Goal: Transaction & Acquisition: Purchase product/service

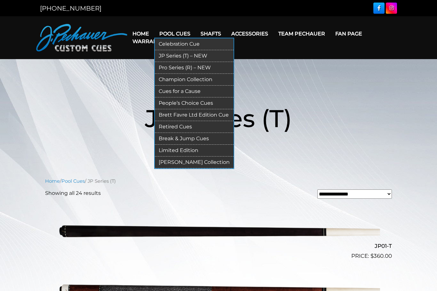
click at [182, 55] on link "JP Series (T) – NEW" at bounding box center [194, 56] width 79 height 12
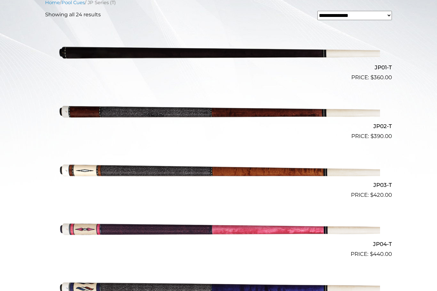
scroll to position [172, 0]
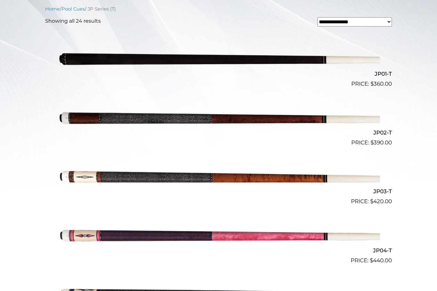
click at [267, 118] on img at bounding box center [218, 118] width 323 height 54
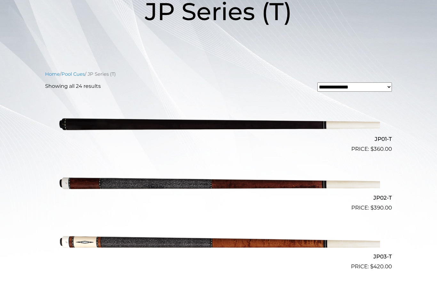
scroll to position [0, 0]
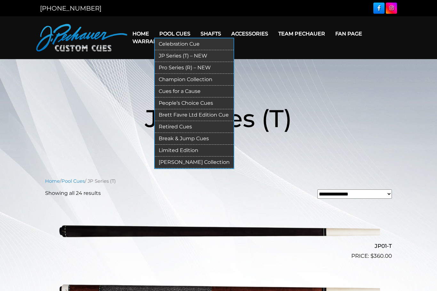
click at [198, 58] on link "JP Series (T) – NEW" at bounding box center [194, 56] width 79 height 12
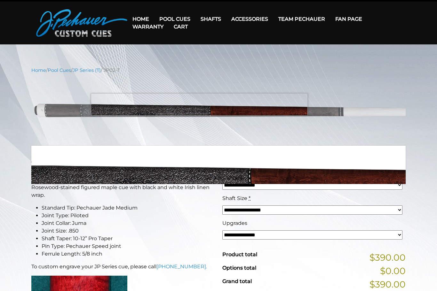
scroll to position [12, 0]
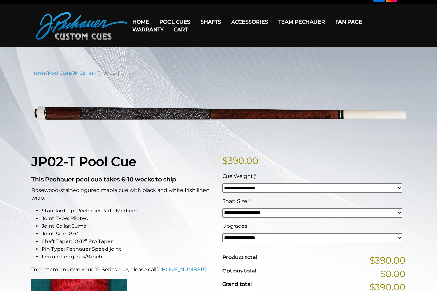
click at [396, 217] on select "**********" at bounding box center [312, 213] width 180 height 9
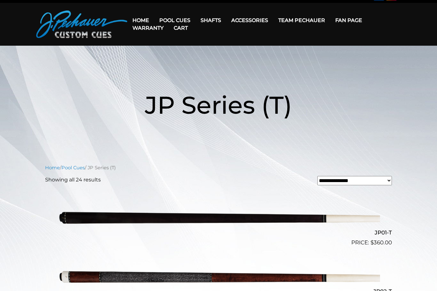
scroll to position [13, 0]
click at [183, 20] on link "Cart" at bounding box center [181, 28] width 24 height 16
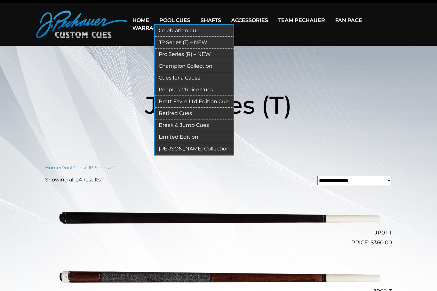
click at [181, 18] on link "Pool Cues" at bounding box center [174, 20] width 41 height 16
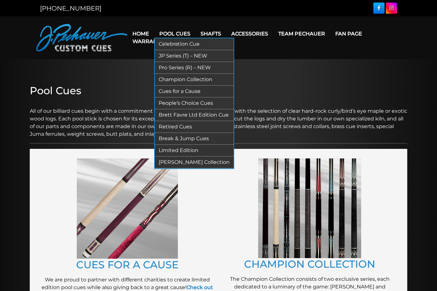
click at [183, 71] on link "Pro Series (R) – NEW" at bounding box center [194, 68] width 79 height 12
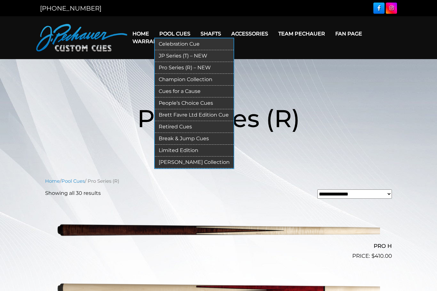
click at [198, 78] on link "Champion Collection" at bounding box center [194, 80] width 79 height 12
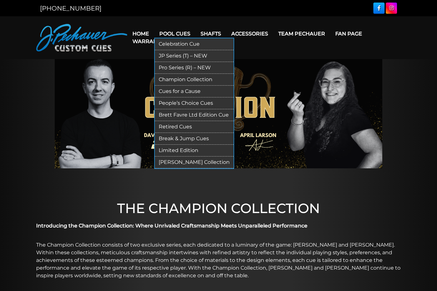
click at [195, 103] on link "People’s Choice Cues" at bounding box center [194, 104] width 79 height 12
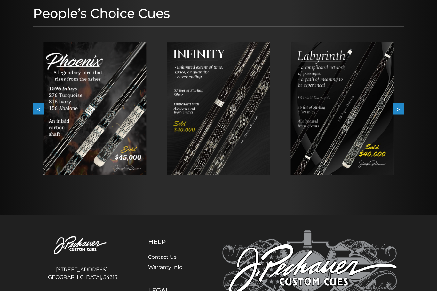
scroll to position [56, 0]
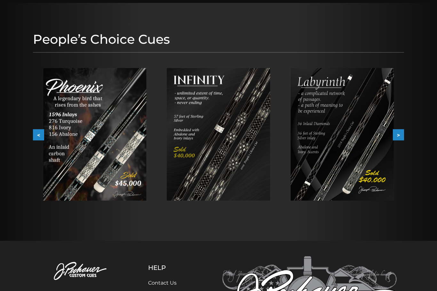
click at [398, 140] on button ">" at bounding box center [398, 135] width 11 height 11
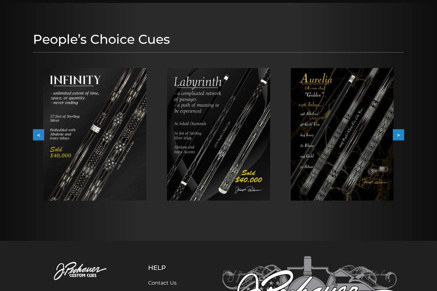
click at [400, 140] on button ">" at bounding box center [398, 135] width 11 height 11
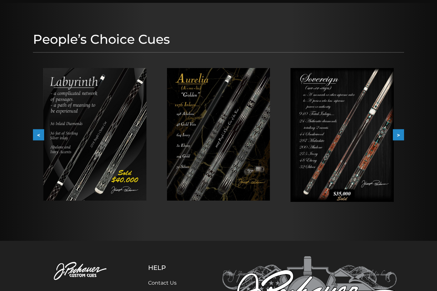
scroll to position [0, 0]
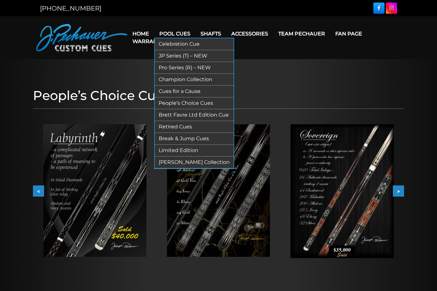
click at [195, 141] on link "Break & Jump Cues" at bounding box center [194, 139] width 79 height 12
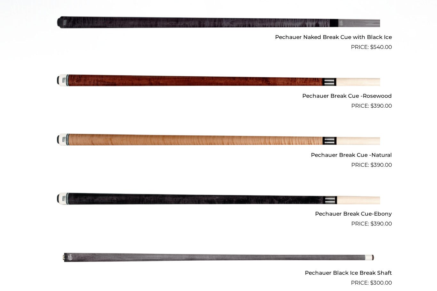
scroll to position [323, 0]
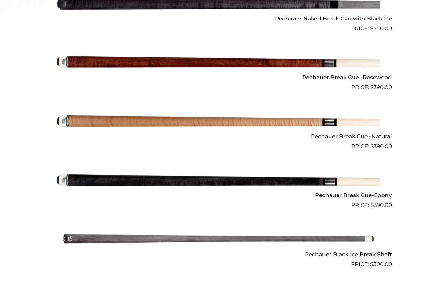
click at [281, 124] on img at bounding box center [218, 121] width 323 height 54
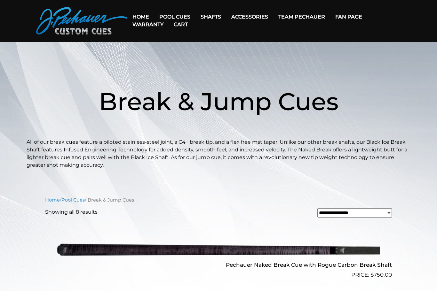
scroll to position [0, 0]
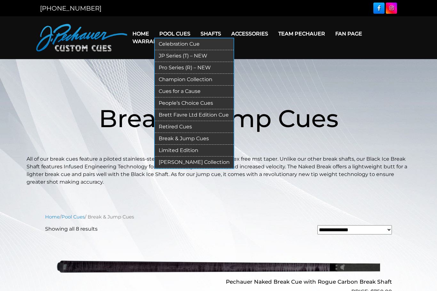
click at [201, 162] on link "[PERSON_NAME] Collection" at bounding box center [194, 163] width 79 height 12
